Goal: Information Seeking & Learning: Learn about a topic

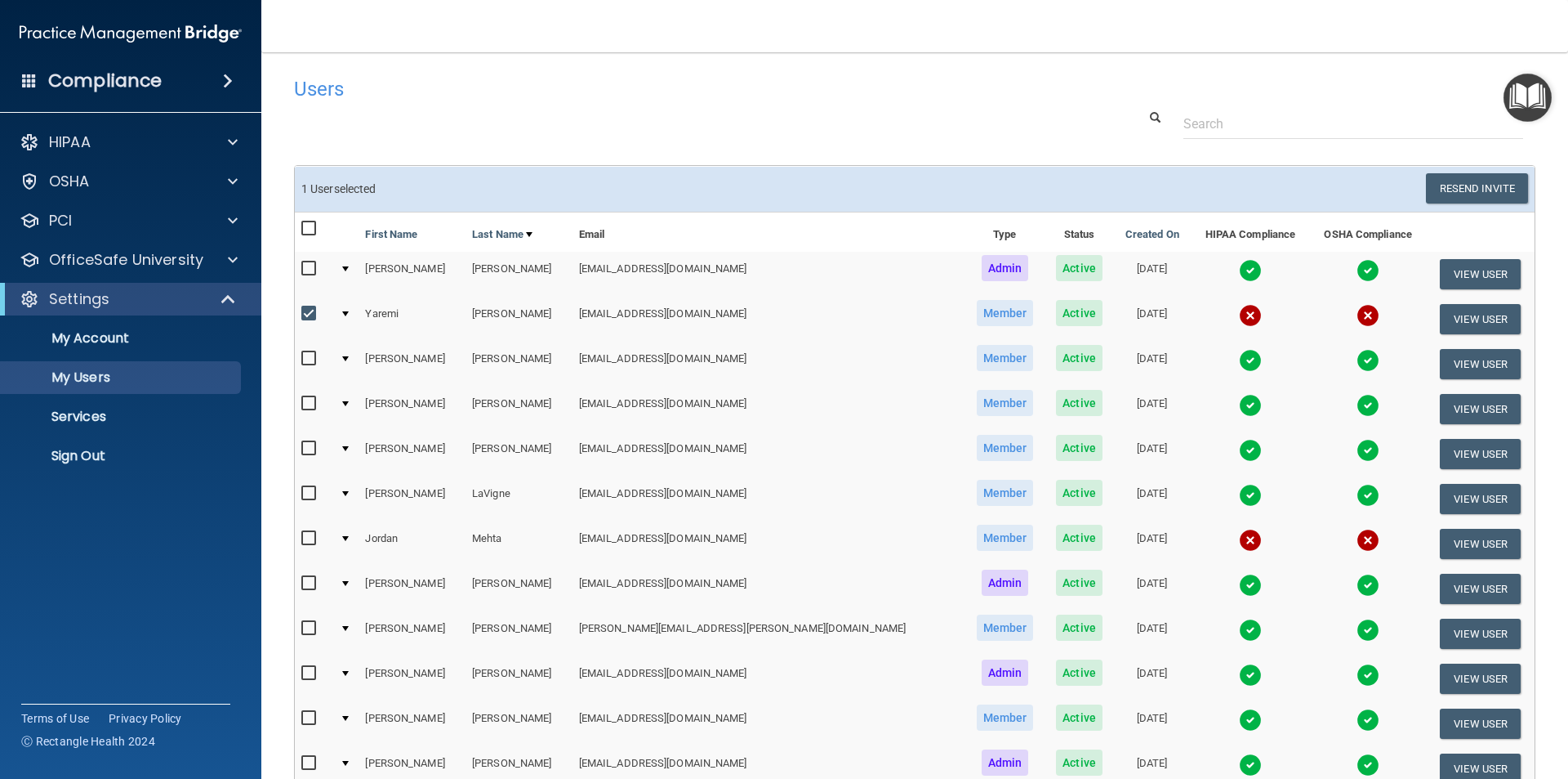
select select "20"
click at [1443, 316] on button "View User" at bounding box center [1480, 319] width 81 height 30
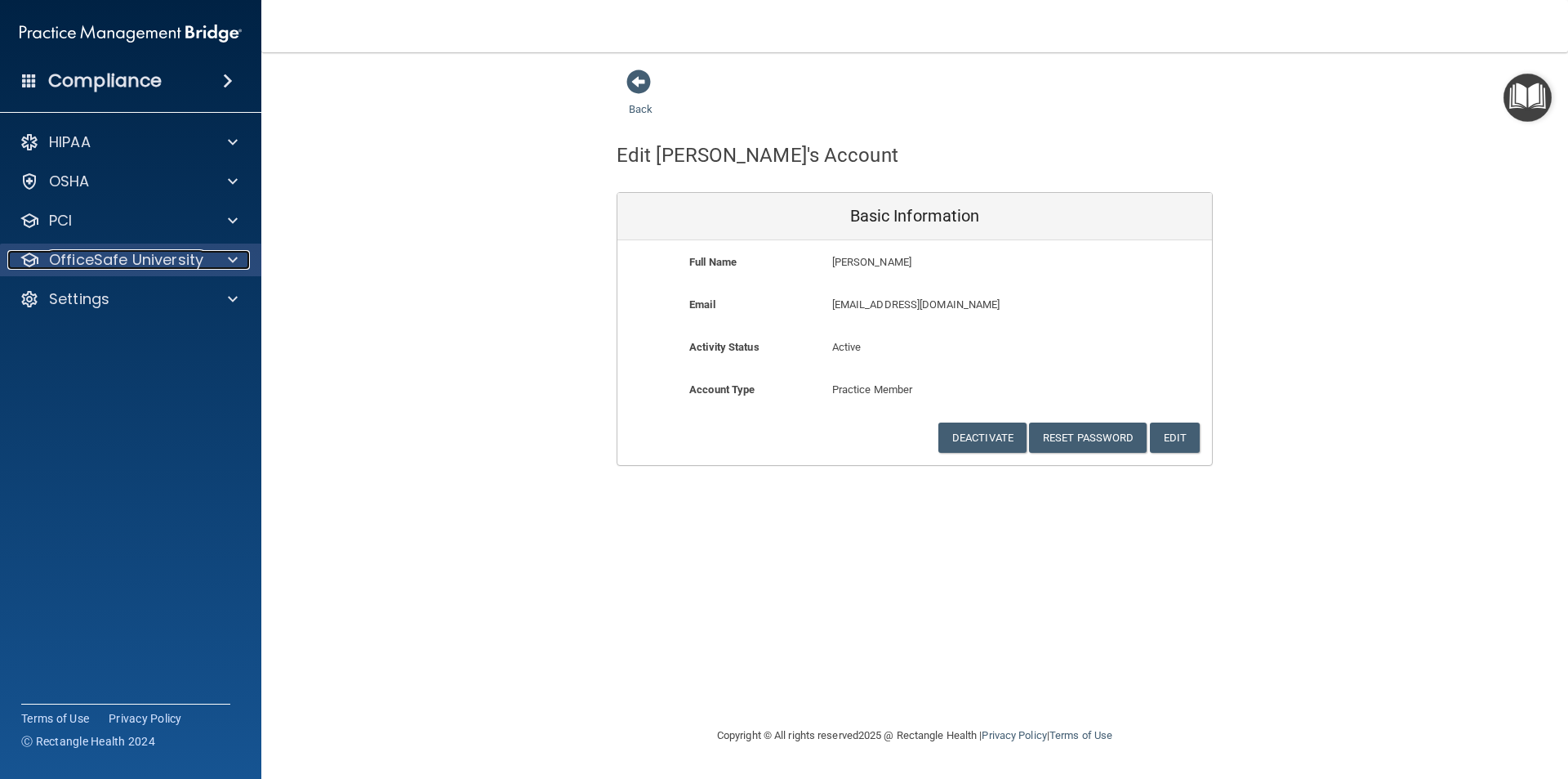
click at [147, 254] on p "OfficeSafe University" at bounding box center [126, 259] width 155 height 19
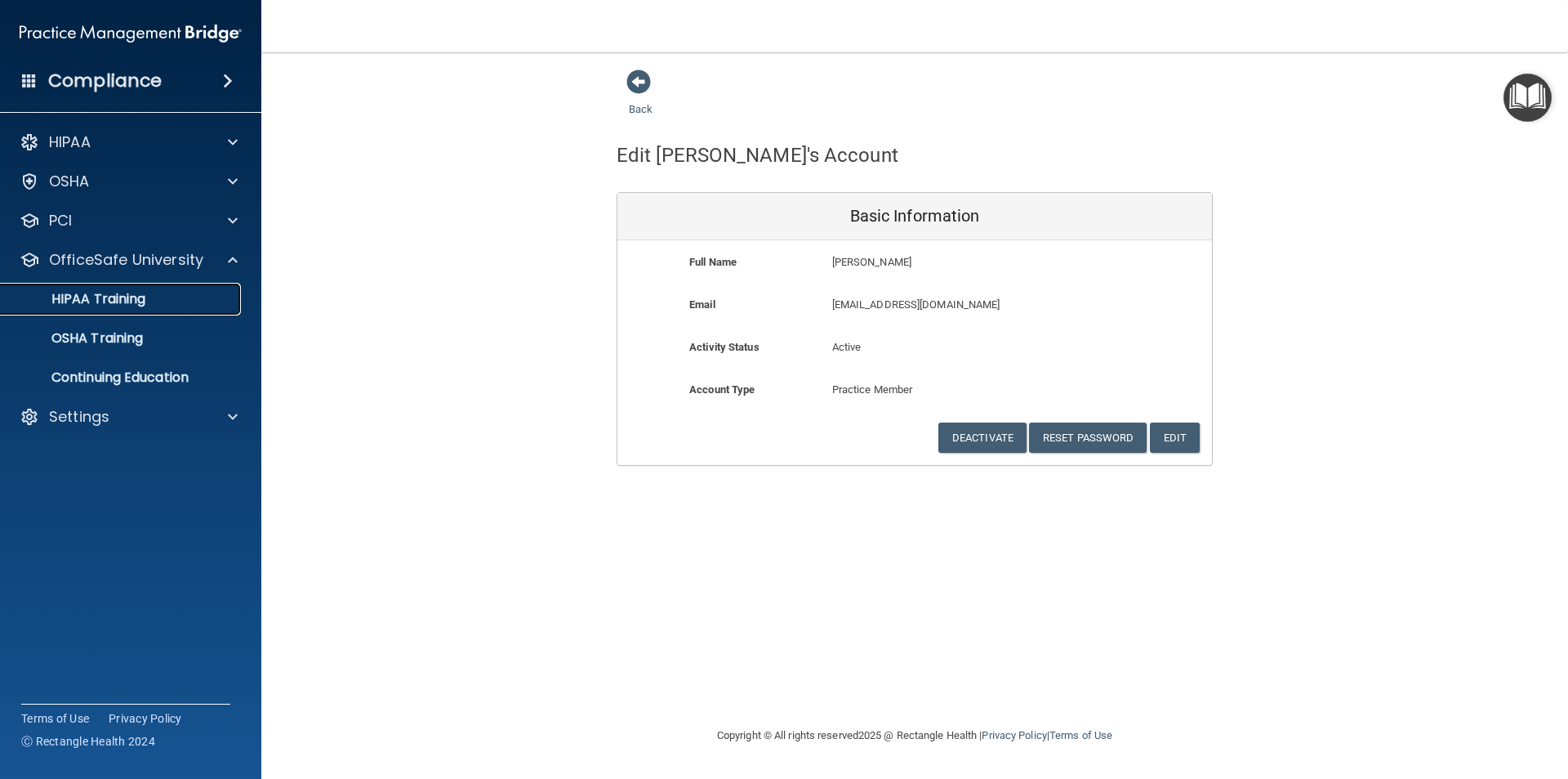
click at [132, 301] on p "HIPAA Training" at bounding box center [78, 299] width 134 height 16
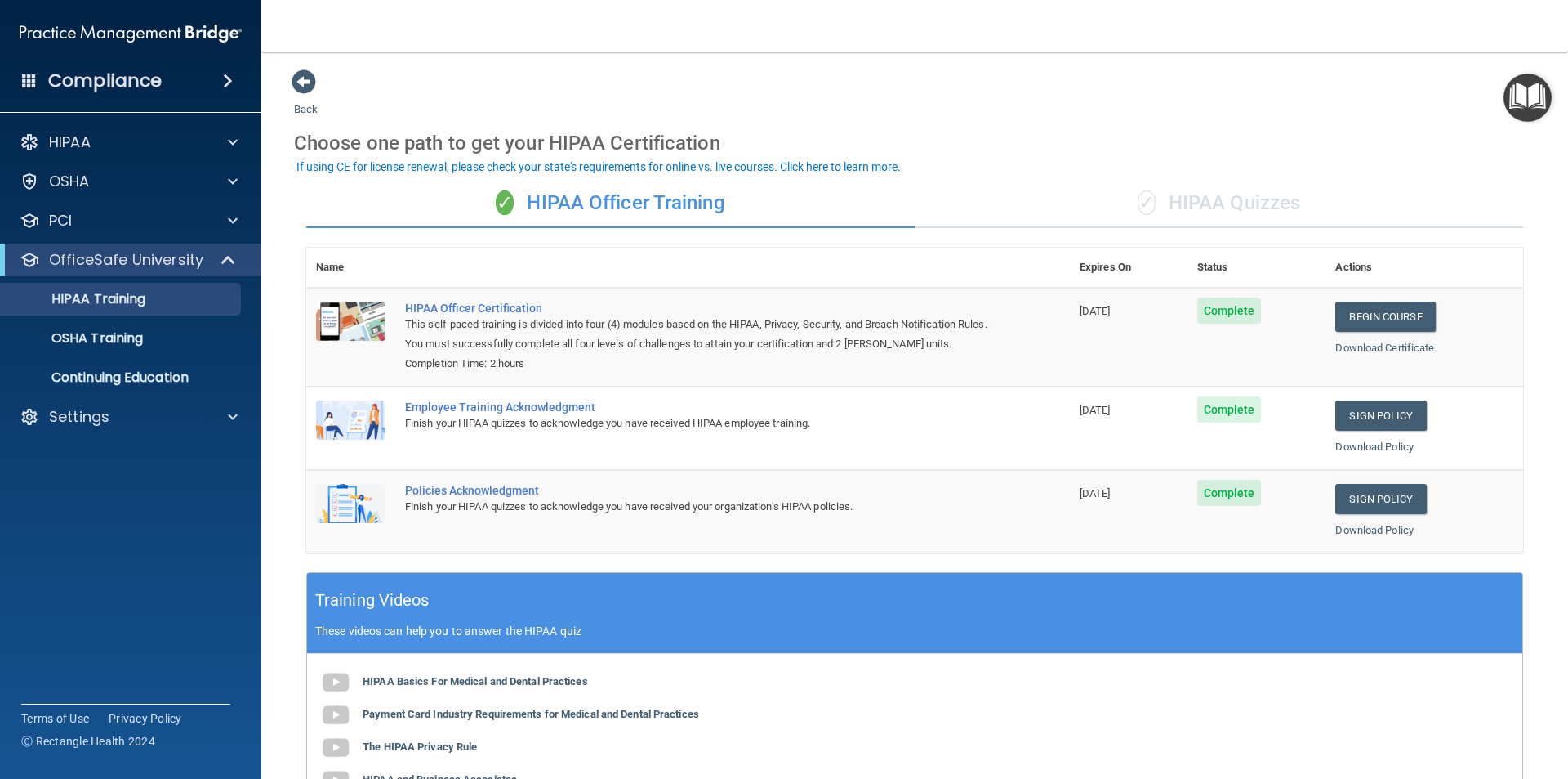
click at [552, 560] on div "Name Expires On Status Actions HIPAA Officer Certification This self-paced trai…" at bounding box center [915, 410] width 1217 height 324
drag, startPoint x: 11, startPoint y: 665, endPoint x: 40, endPoint y: 644, distance: 35.8
click at [36, 652] on div "Compliance HIPAA Documents and Policies Report an Incident Business Associates …" at bounding box center [131, 389] width 262 height 779
click at [97, 406] on div "Settings" at bounding box center [131, 417] width 263 height 33
click at [81, 414] on p "Settings" at bounding box center [80, 417] width 60 height 19
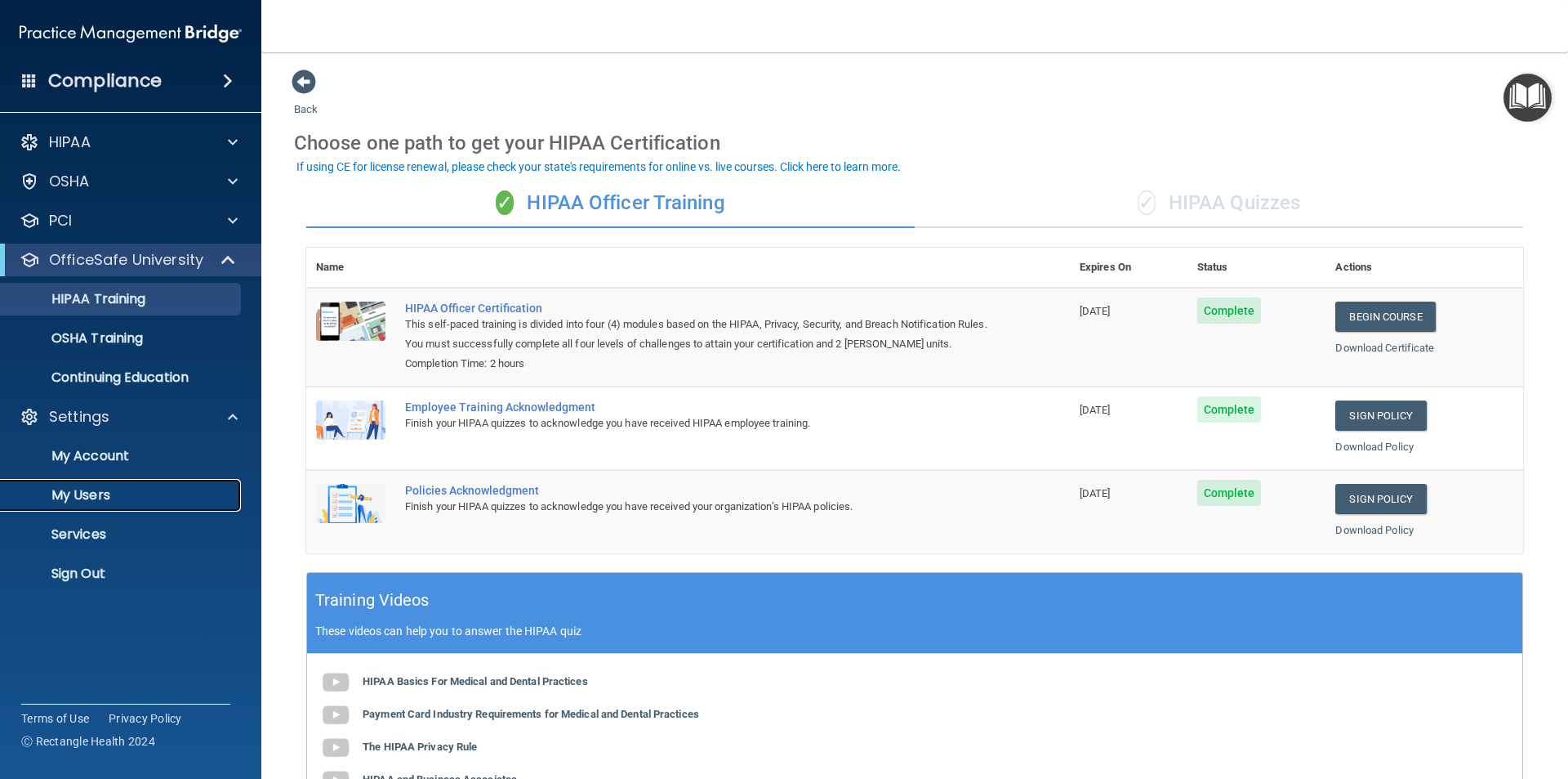
click at [111, 496] on p "My Users" at bounding box center [123, 495] width 223 height 16
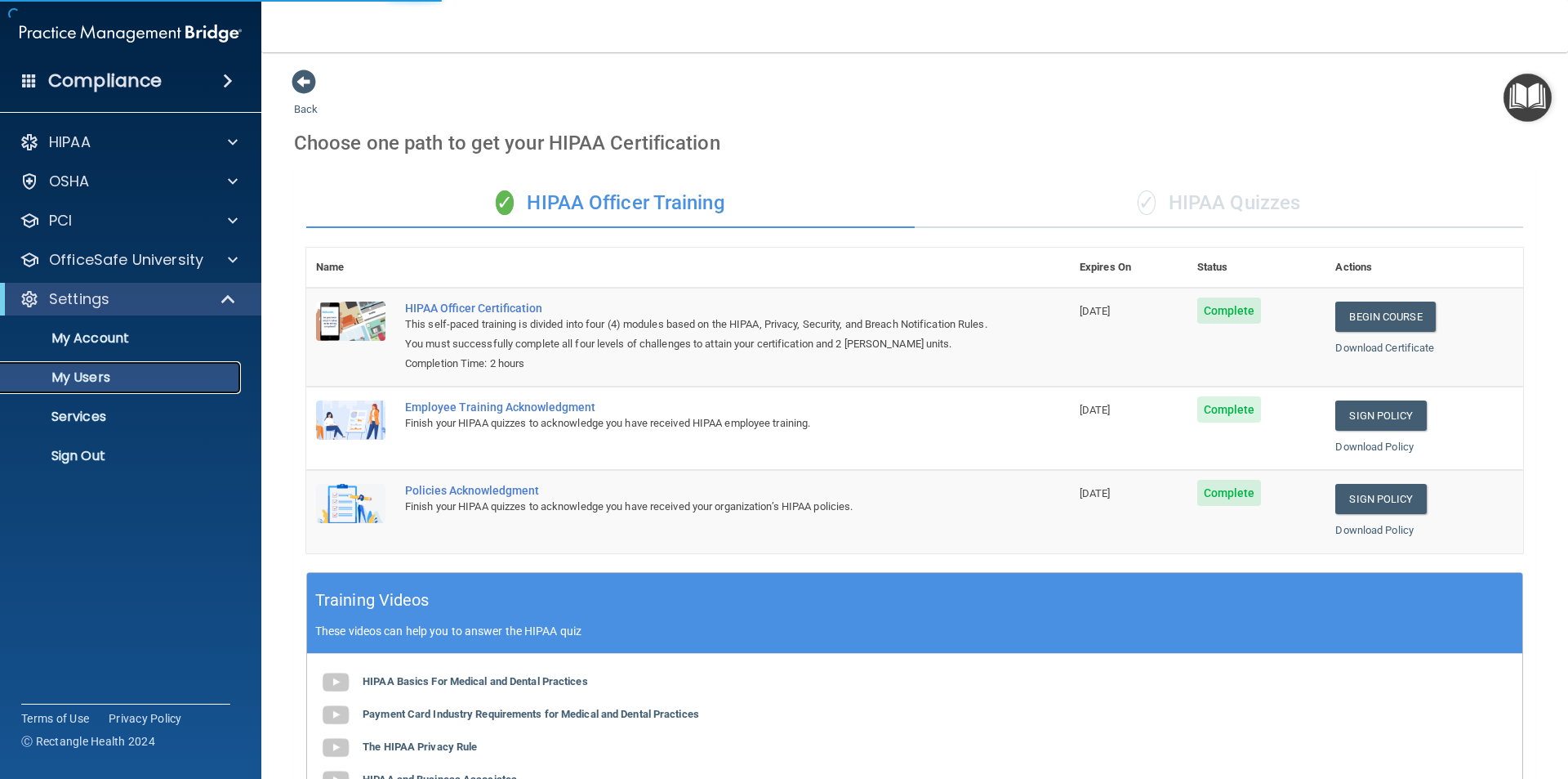
click at [94, 374] on p "My Users" at bounding box center [123, 378] width 223 height 16
select select "20"
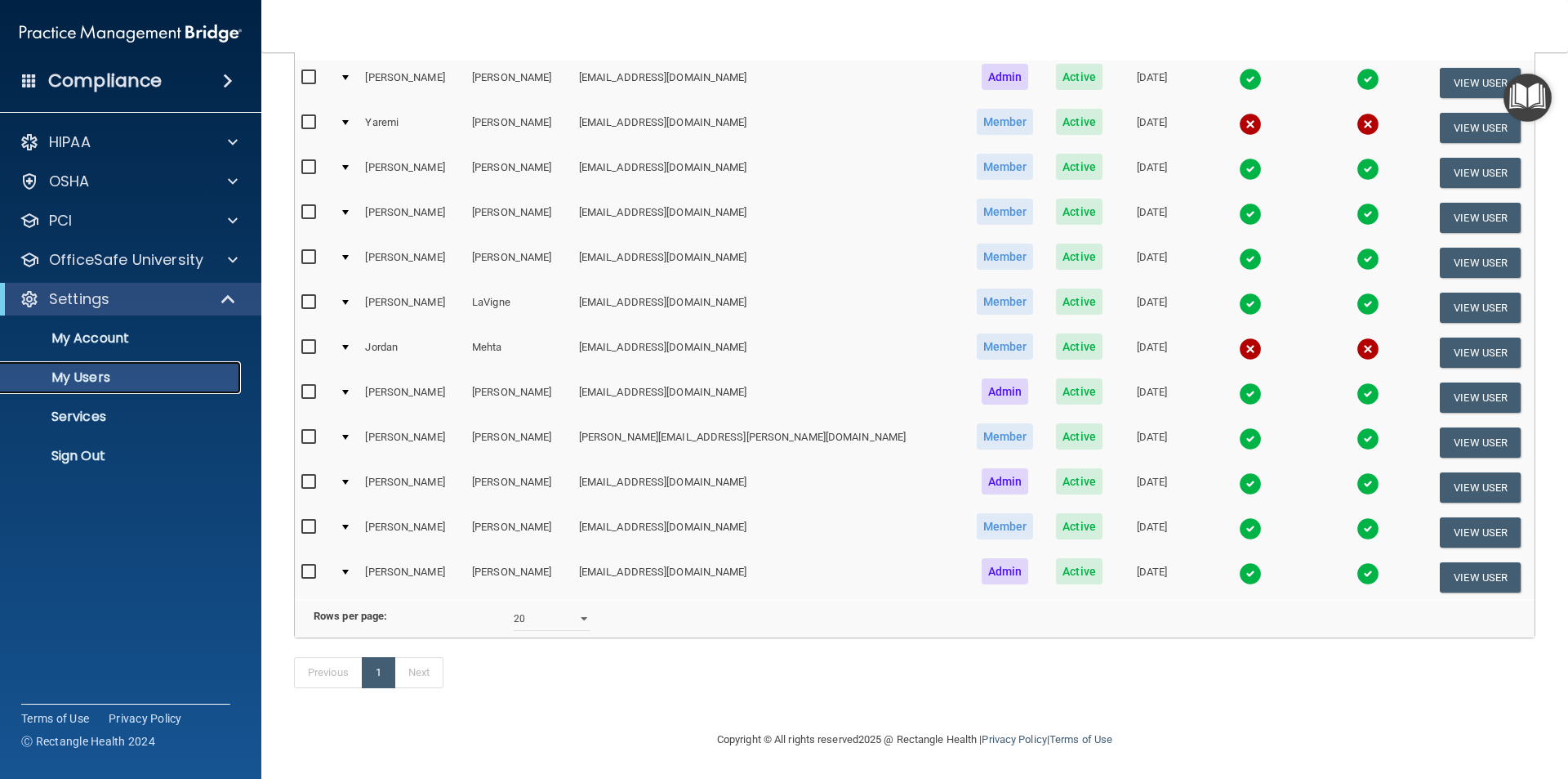
scroll to position [133, 0]
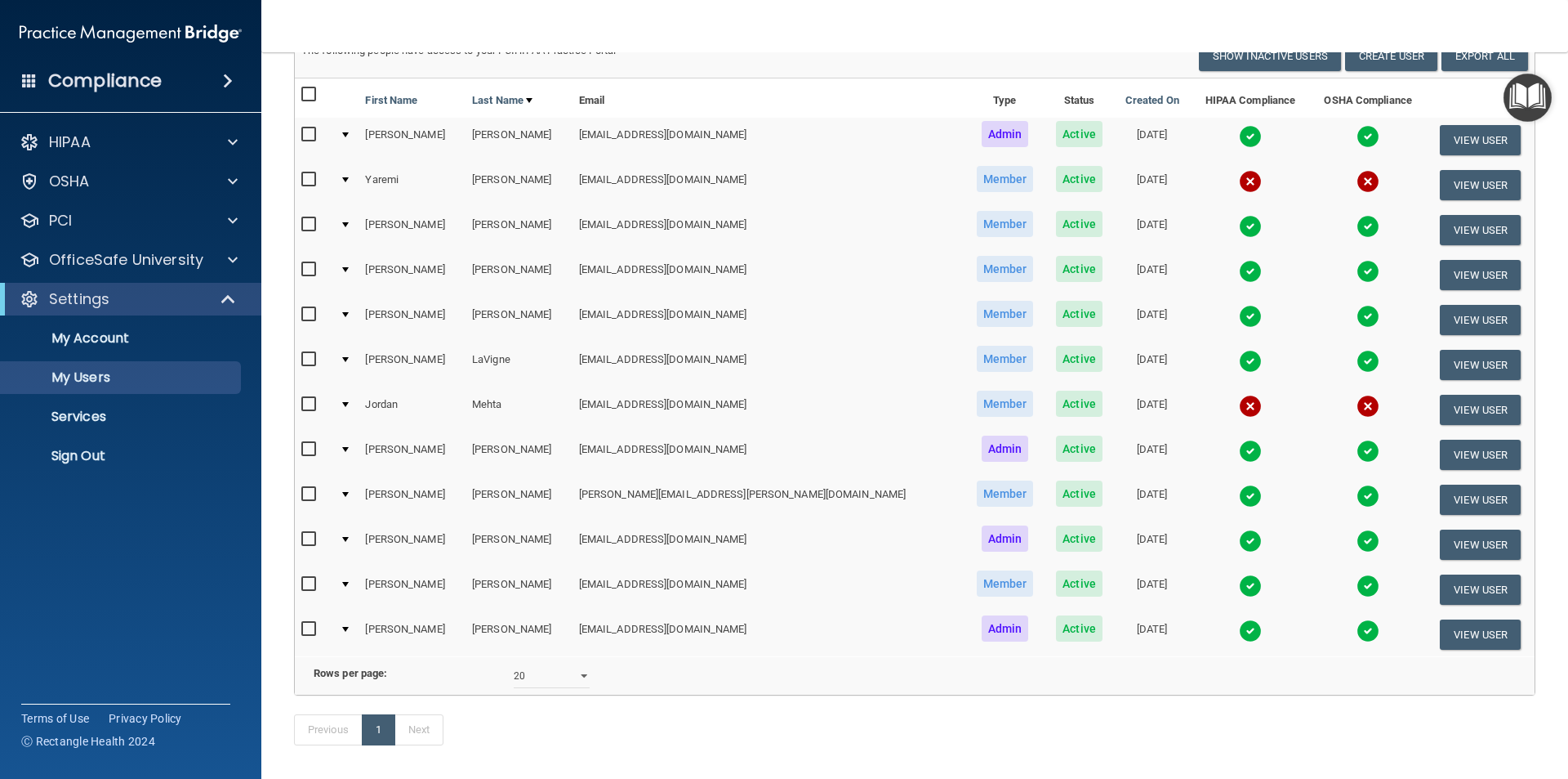
drag, startPoint x: 27, startPoint y: 680, endPoint x: 254, endPoint y: 565, distance: 254.5
click at [27, 678] on div "Compliance HIPAA Documents and Policies Report an Incident Business Associates …" at bounding box center [131, 389] width 262 height 779
click at [43, 442] on link "Sign Out" at bounding box center [112, 456] width 257 height 33
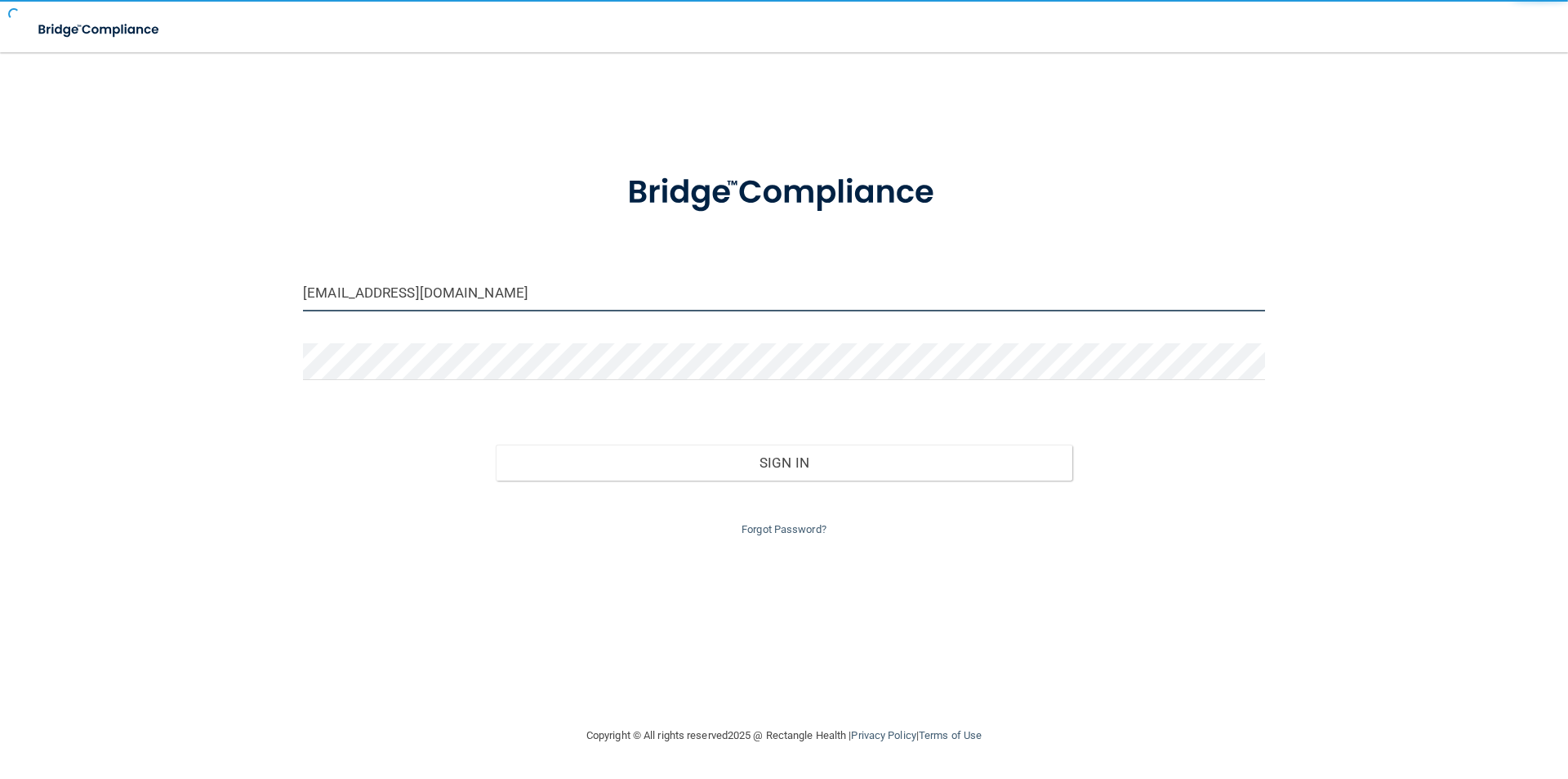
drag, startPoint x: 535, startPoint y: 297, endPoint x: 2, endPoint y: 86, distance: 573.2
click at [1, 88] on main "[EMAIL_ADDRESS][DOMAIN_NAME] Invalid email/password. You don't have permission …" at bounding box center [784, 416] width 1568 height 727
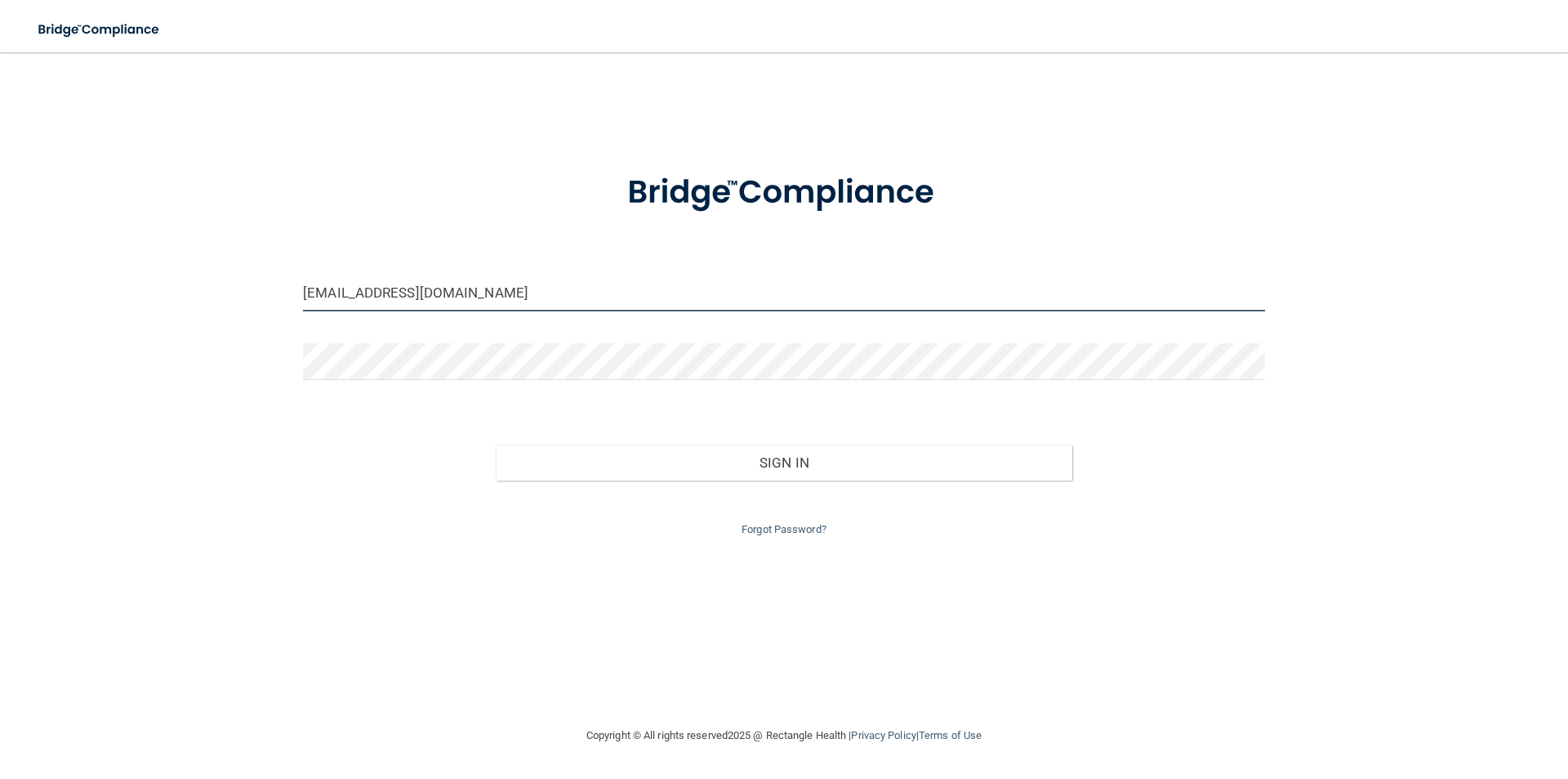
type input "[EMAIL_ADDRESS][DOMAIN_NAME]"
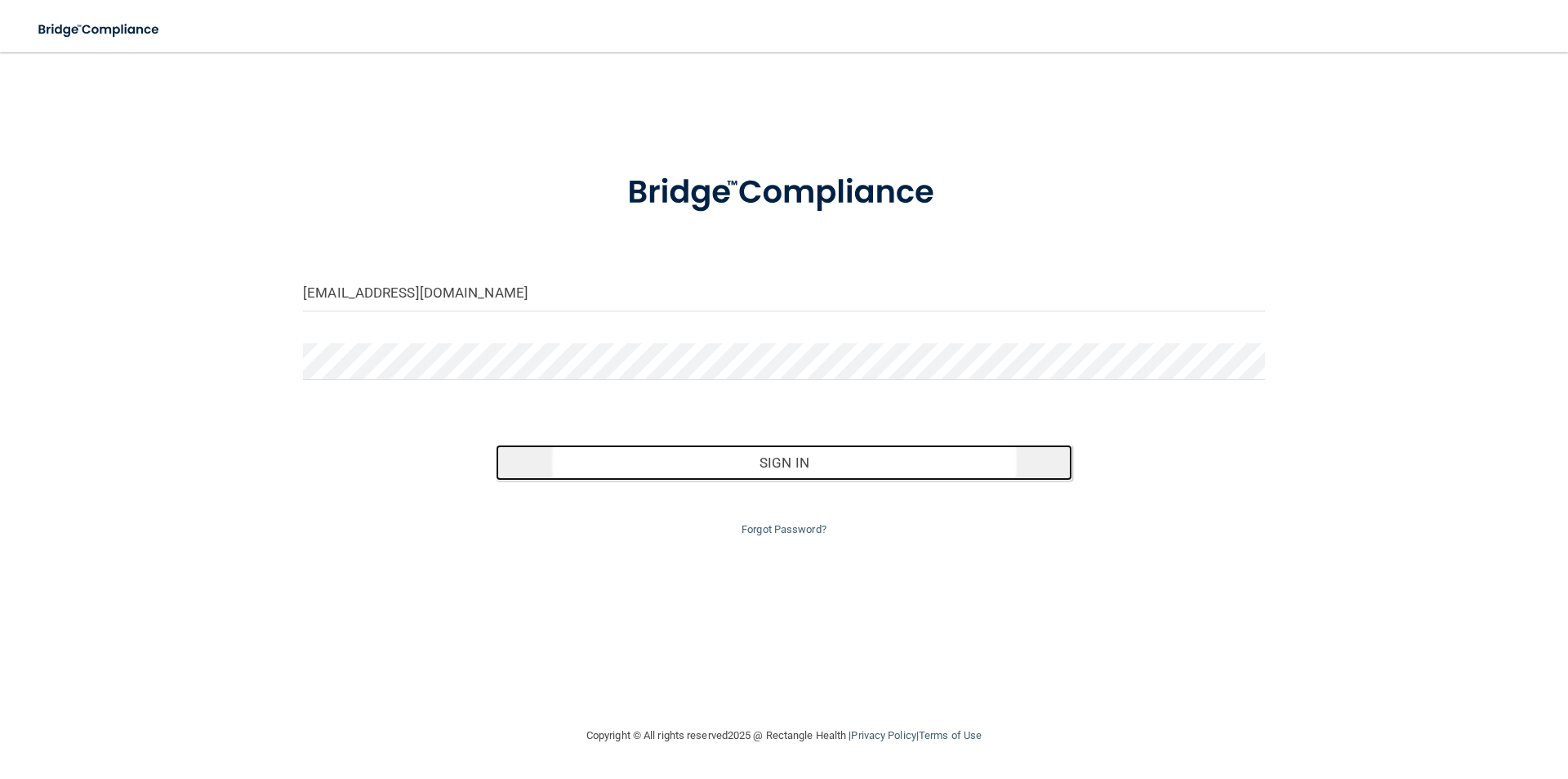
click at [789, 462] on button "Sign In" at bounding box center [784, 462] width 577 height 36
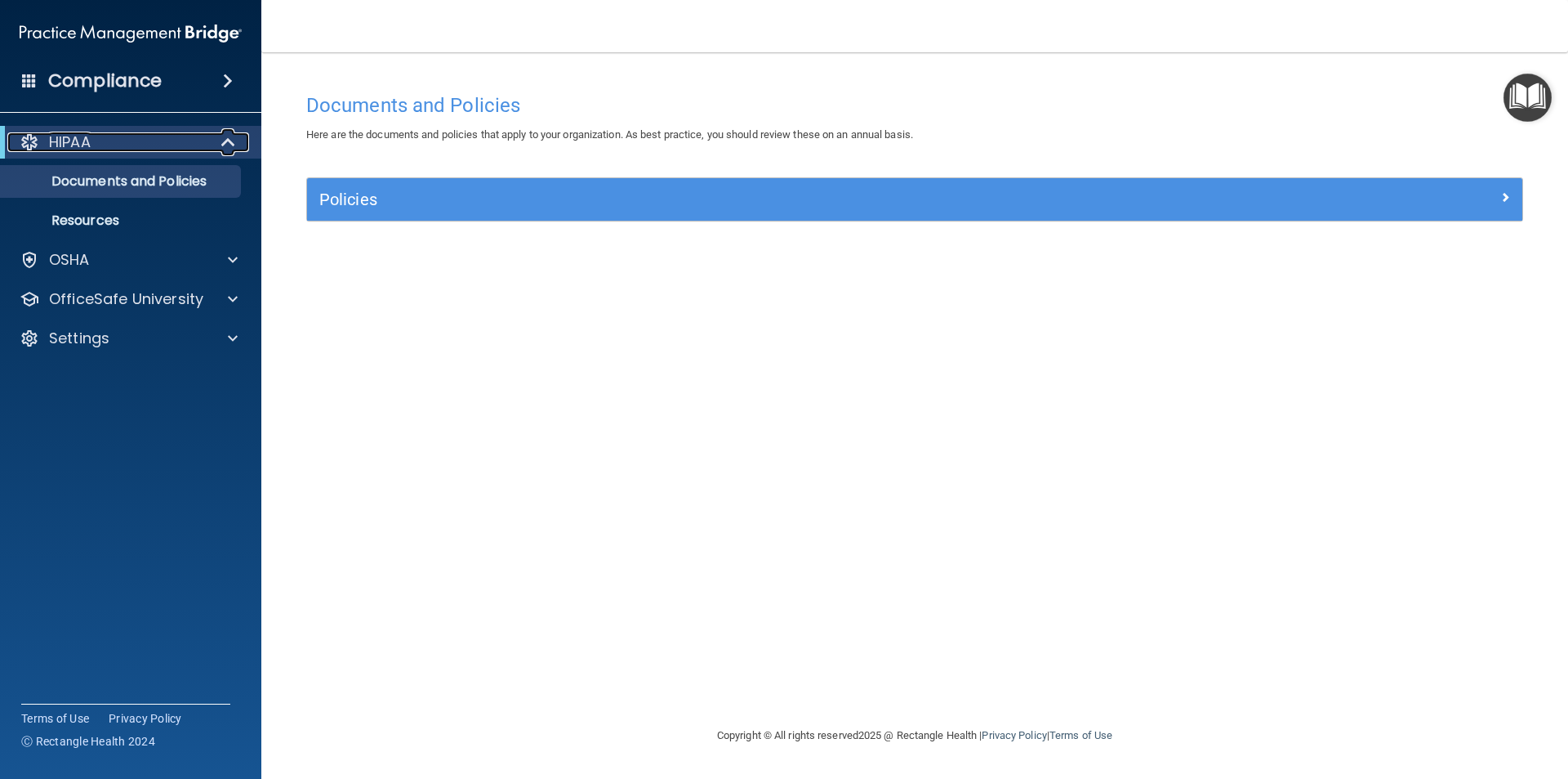
click at [194, 148] on div "HIPAA" at bounding box center [108, 142] width 202 height 19
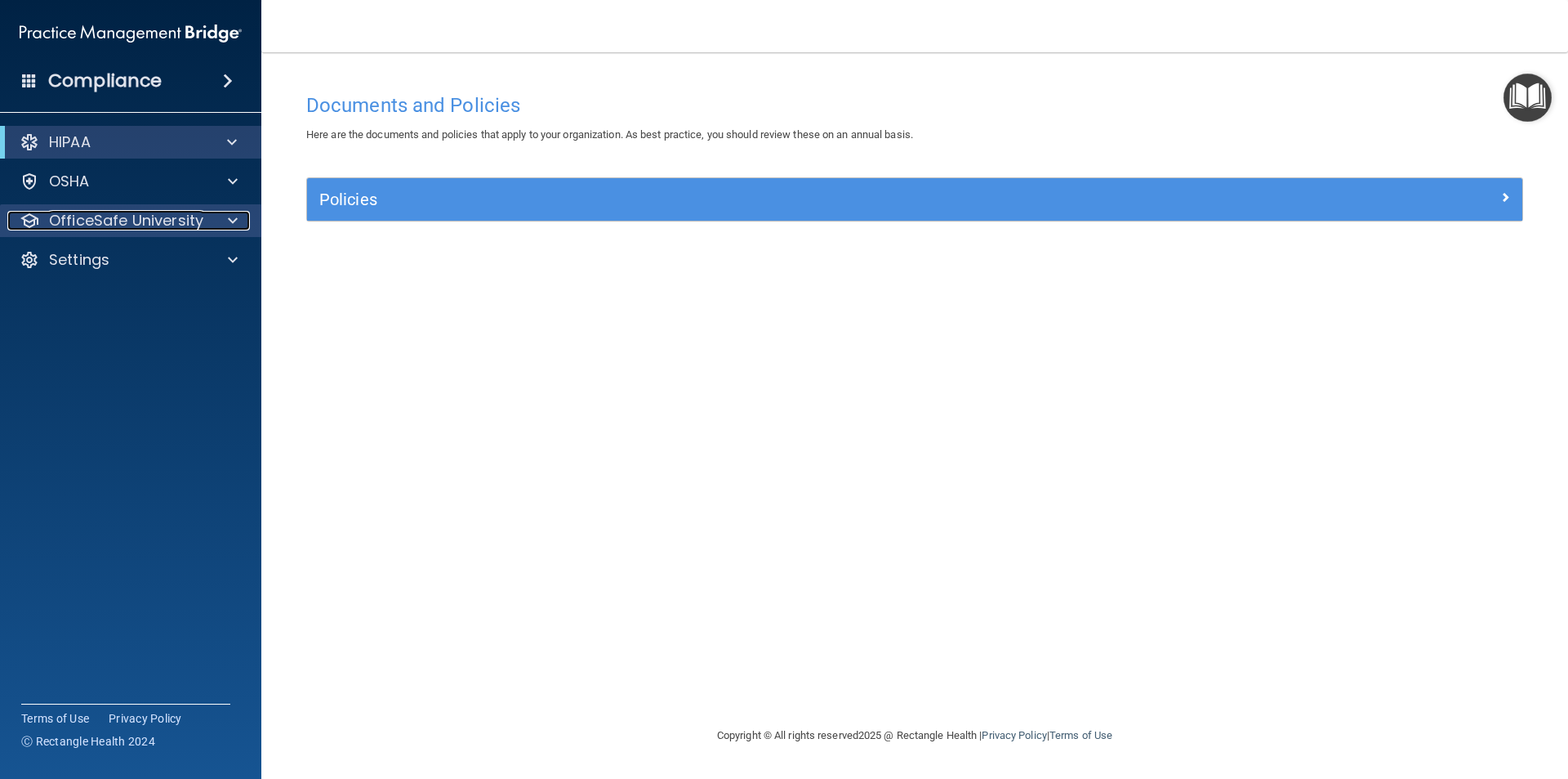
click at [188, 220] on p "OfficeSafe University" at bounding box center [126, 220] width 155 height 19
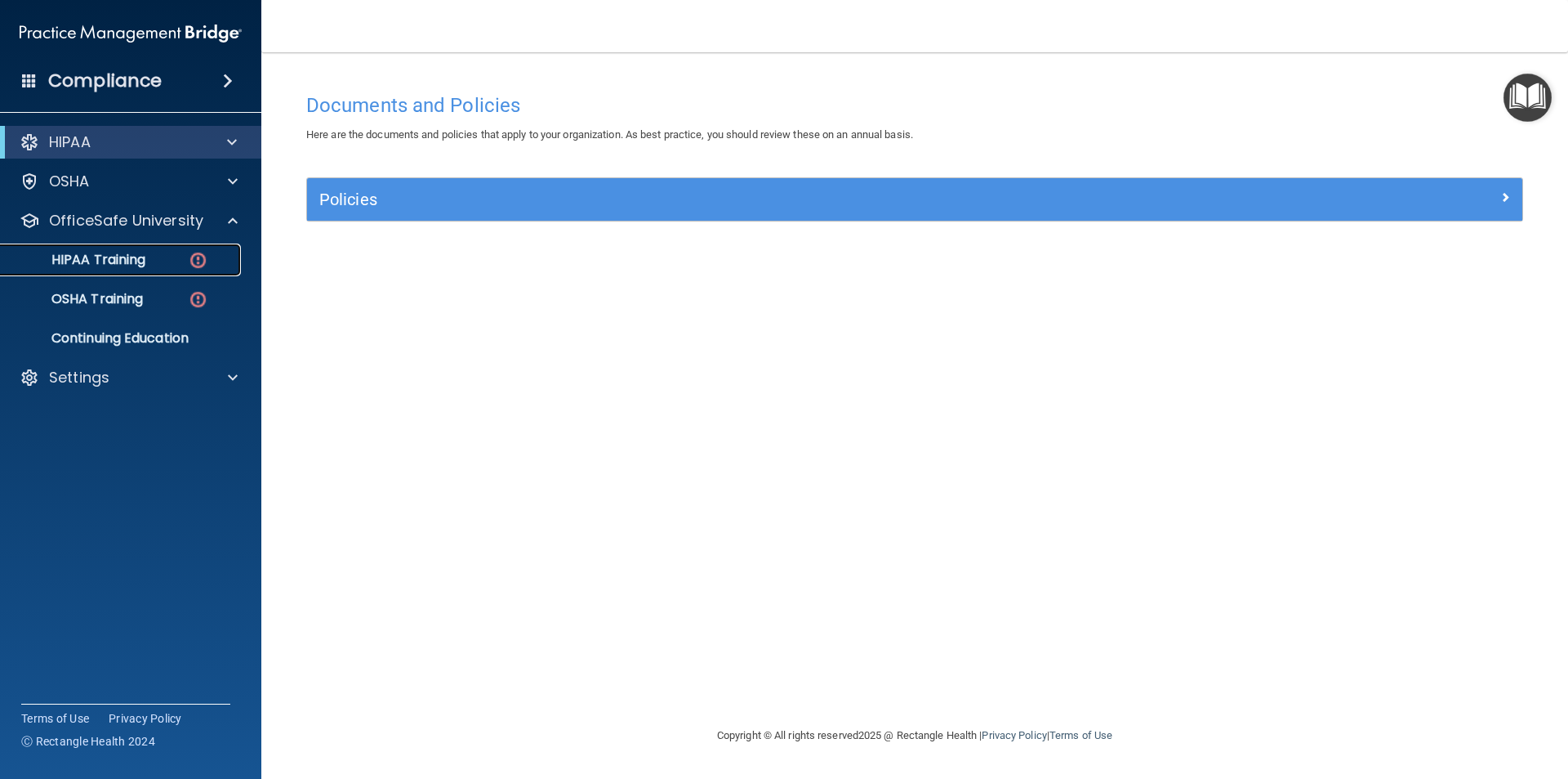
click at [111, 264] on p "HIPAA Training" at bounding box center [78, 260] width 134 height 16
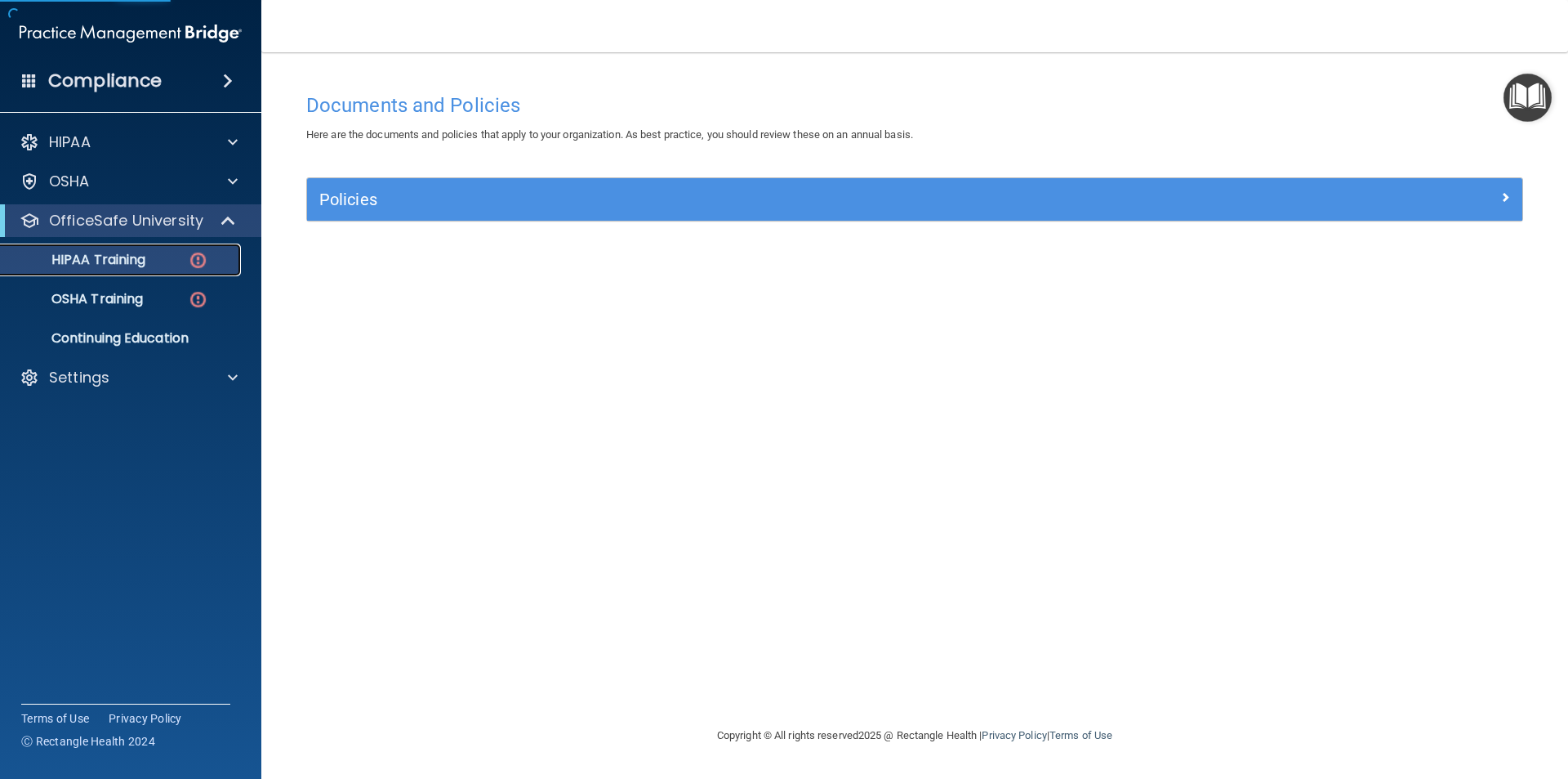
click at [111, 264] on p "HIPAA Training" at bounding box center [78, 260] width 134 height 16
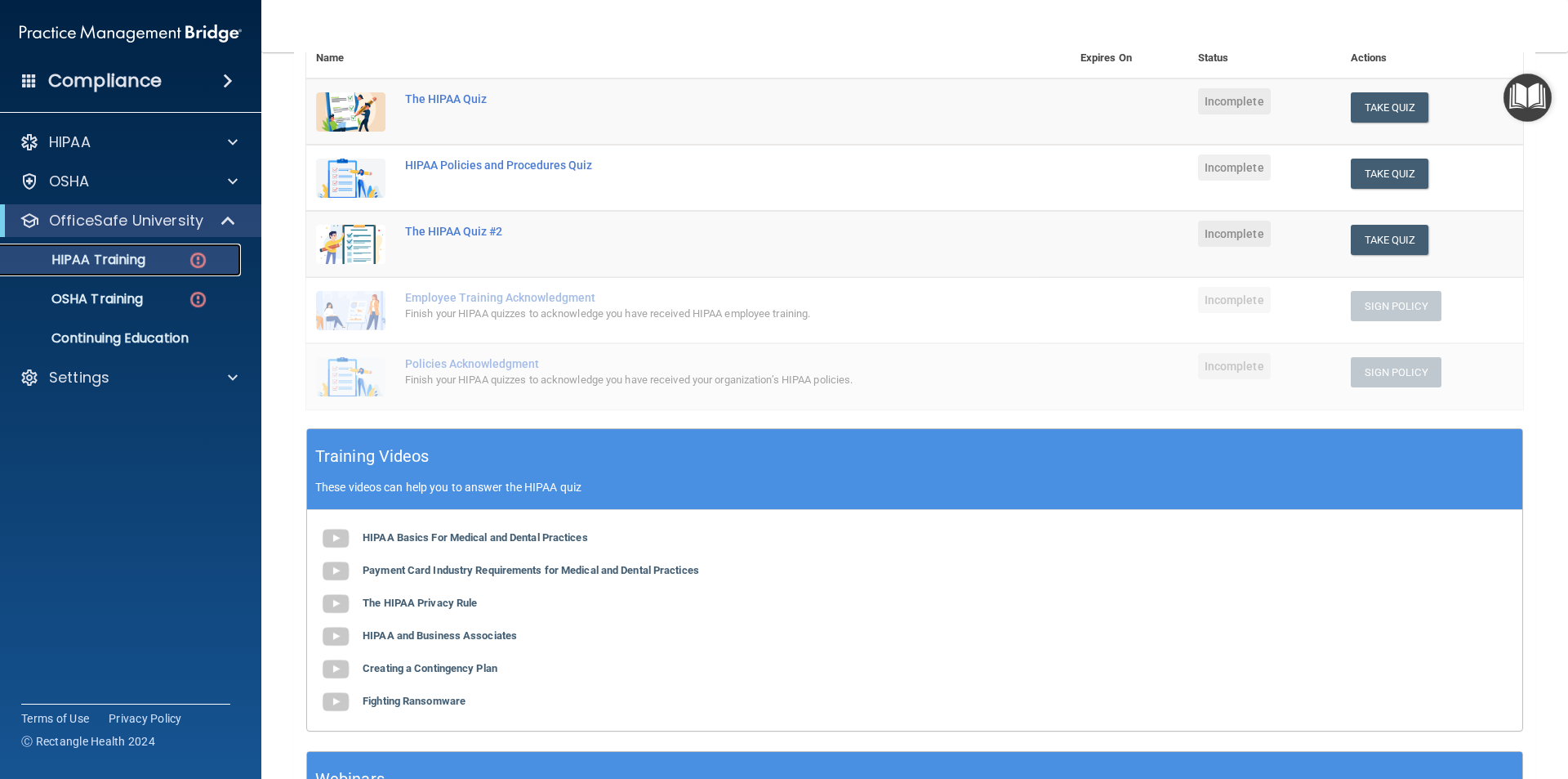
scroll to position [202, 0]
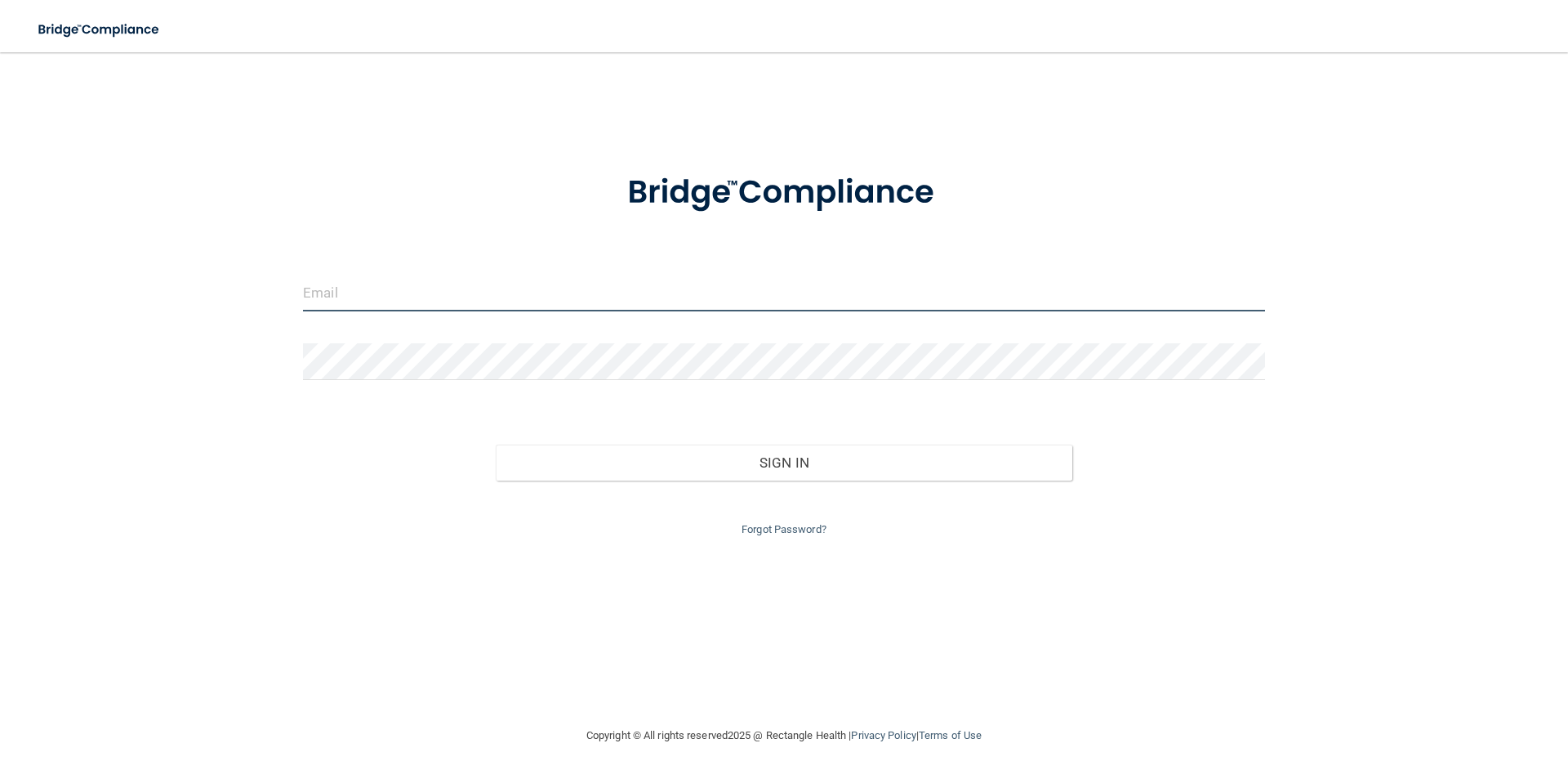
type input "[EMAIL_ADDRESS][DOMAIN_NAME]"
drag, startPoint x: 505, startPoint y: 302, endPoint x: 0, endPoint y: 319, distance: 505.3
click at [0, 319] on main "[EMAIL_ADDRESS][DOMAIN_NAME] Invalid email/password. You don't have permission …" at bounding box center [784, 416] width 1568 height 727
